Goal: Information Seeking & Learning: Find specific page/section

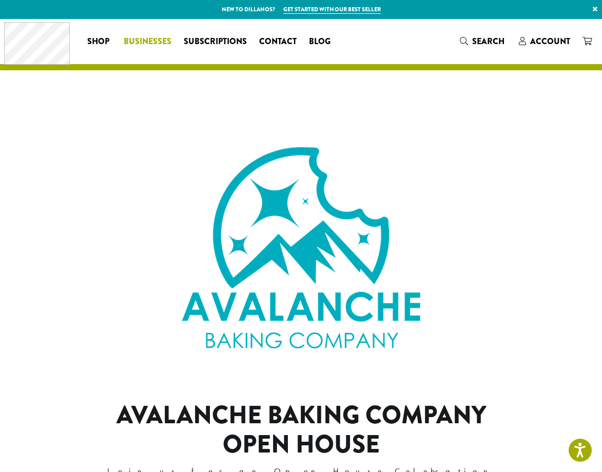
click at [151, 41] on span "Businesses" at bounding box center [148, 41] width 48 height 13
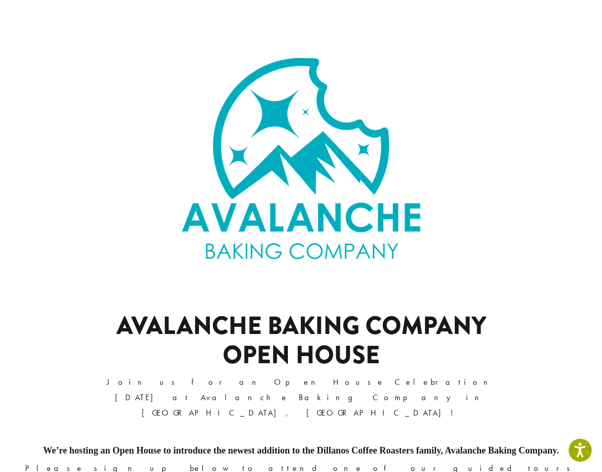
scroll to position [103, 0]
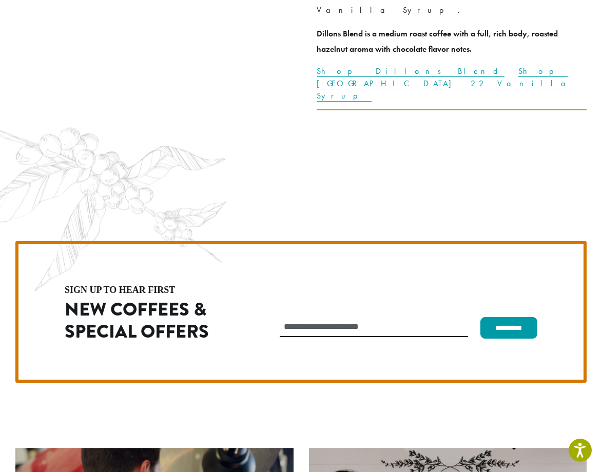
scroll to position [2772, 0]
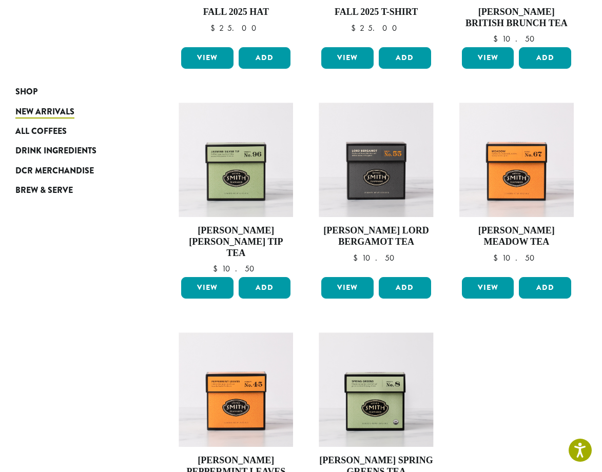
scroll to position [513, 0]
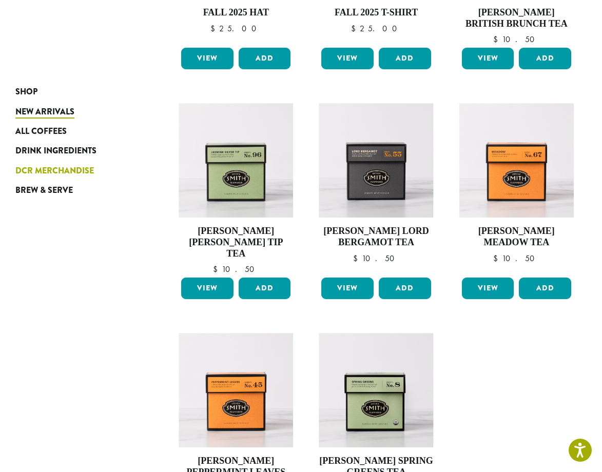
click at [70, 166] on span "DCR Merchandise" at bounding box center [54, 171] width 79 height 13
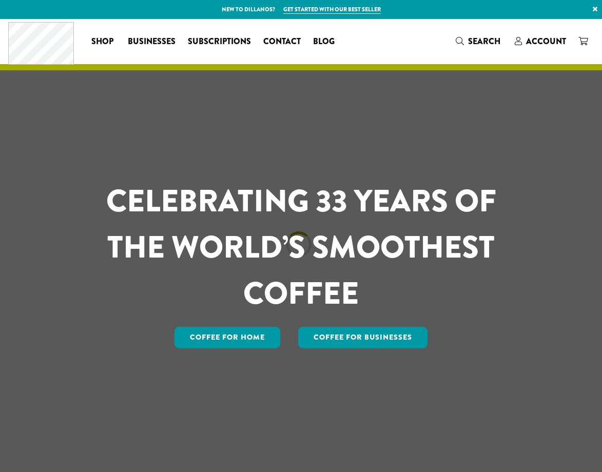
scroll to position [2772, 0]
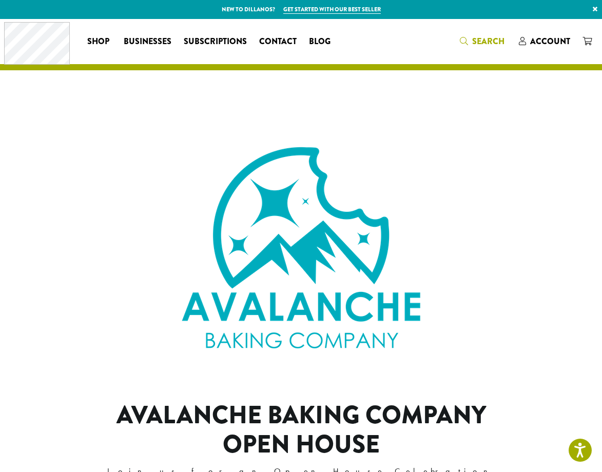
click at [468, 39] on icon "Search" at bounding box center [464, 41] width 8 height 8
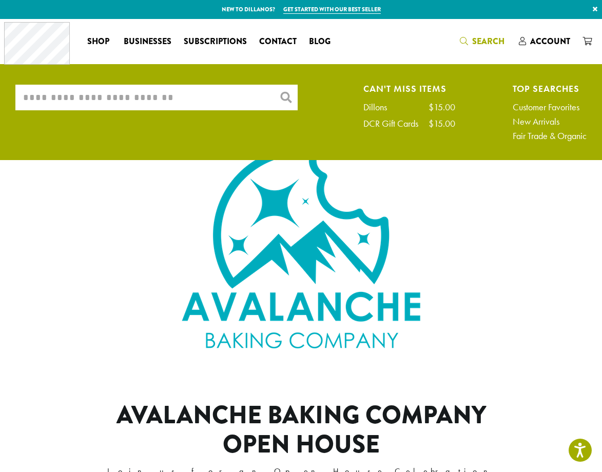
click at [174, 92] on input "What are you searching for?" at bounding box center [156, 98] width 282 height 26
type input "*******"
